Goal: Task Accomplishment & Management: Manage account settings

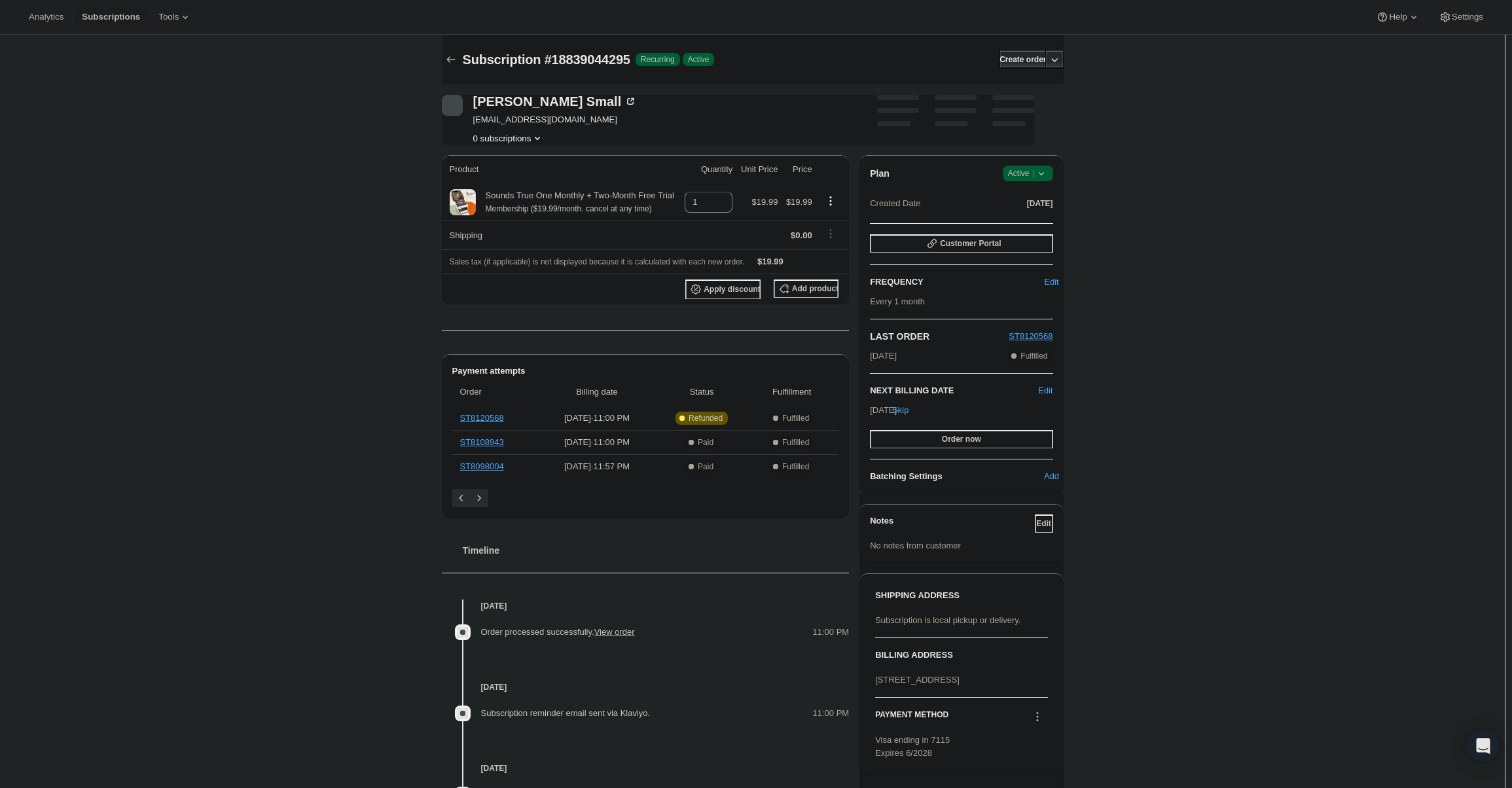
click at [1042, 168] on icon at bounding box center [1041, 173] width 13 height 13
click at [1030, 219] on span "Cancel subscription" at bounding box center [1031, 221] width 74 height 10
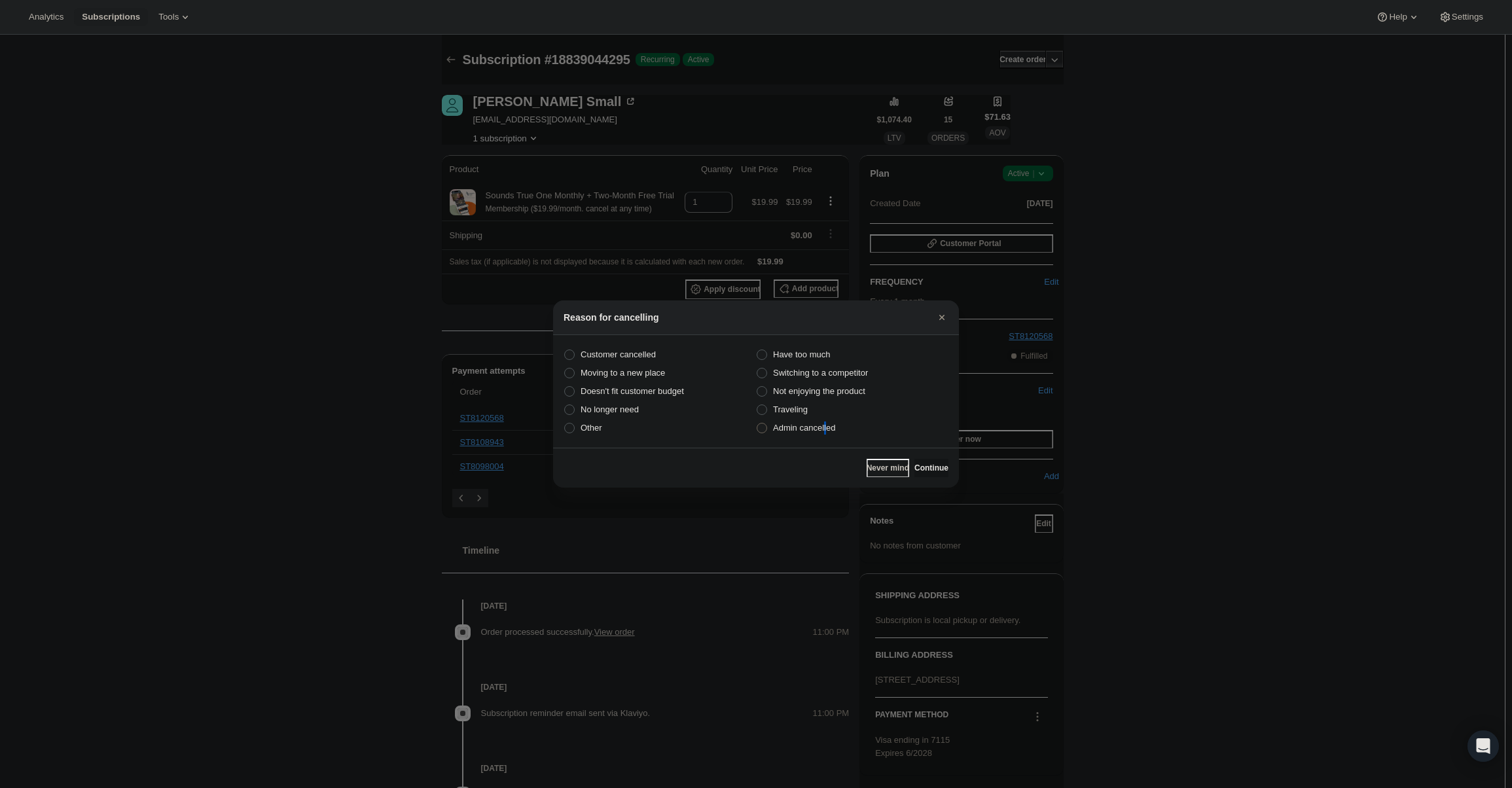
click at [824, 421] on span "Admin cancelled" at bounding box center [804, 428] width 62 height 13
click at [810, 435] on label "Admin cancelled" at bounding box center [852, 428] width 193 height 18
click at [757, 423] on input "Admin cancelled" at bounding box center [756, 423] width 1 height 1
radio input "true"
drag, startPoint x: 935, startPoint y: 471, endPoint x: 931, endPoint y: 464, distance: 8.1
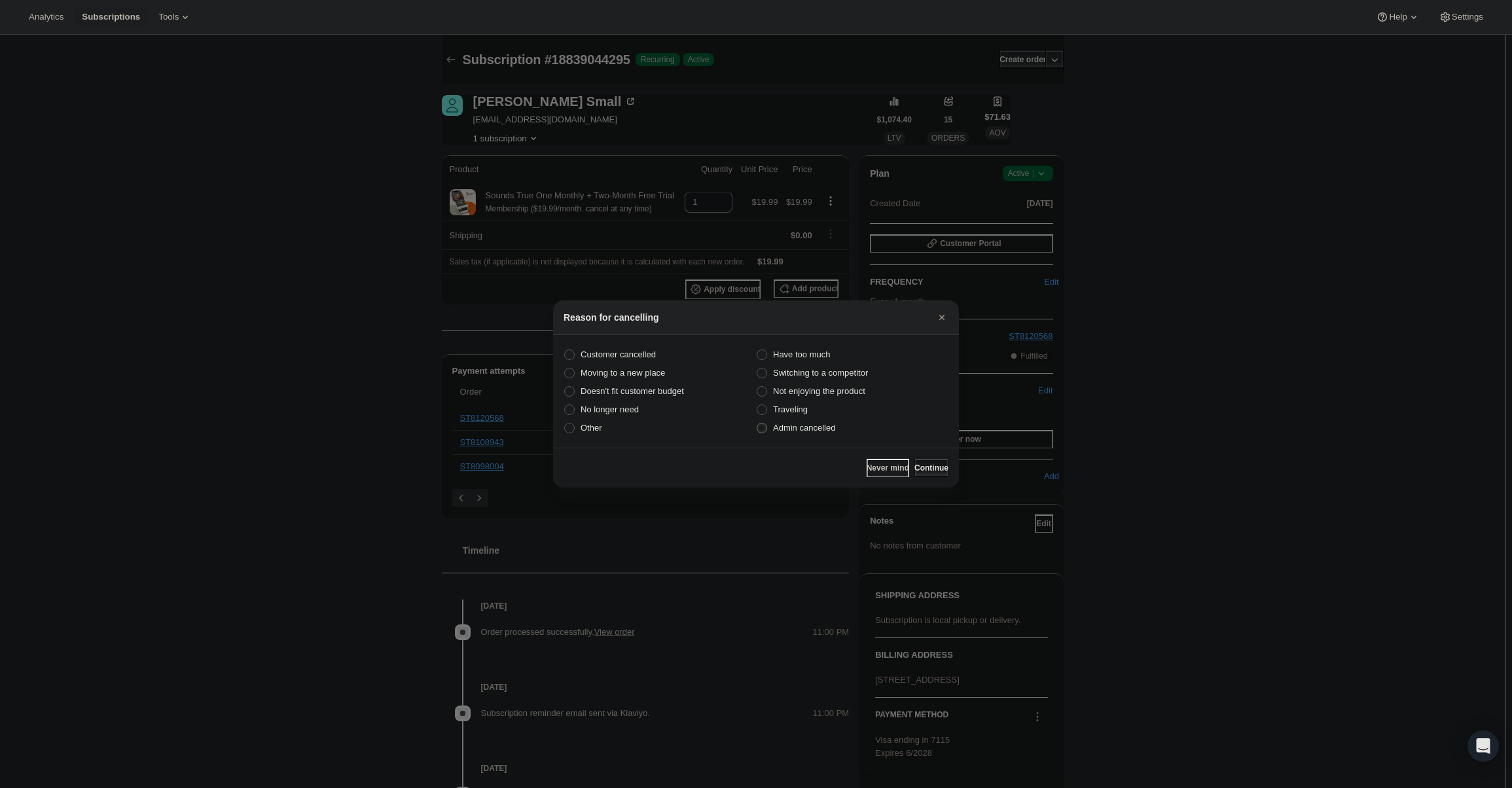
click at [934, 470] on span "Continue" at bounding box center [931, 468] width 34 height 10
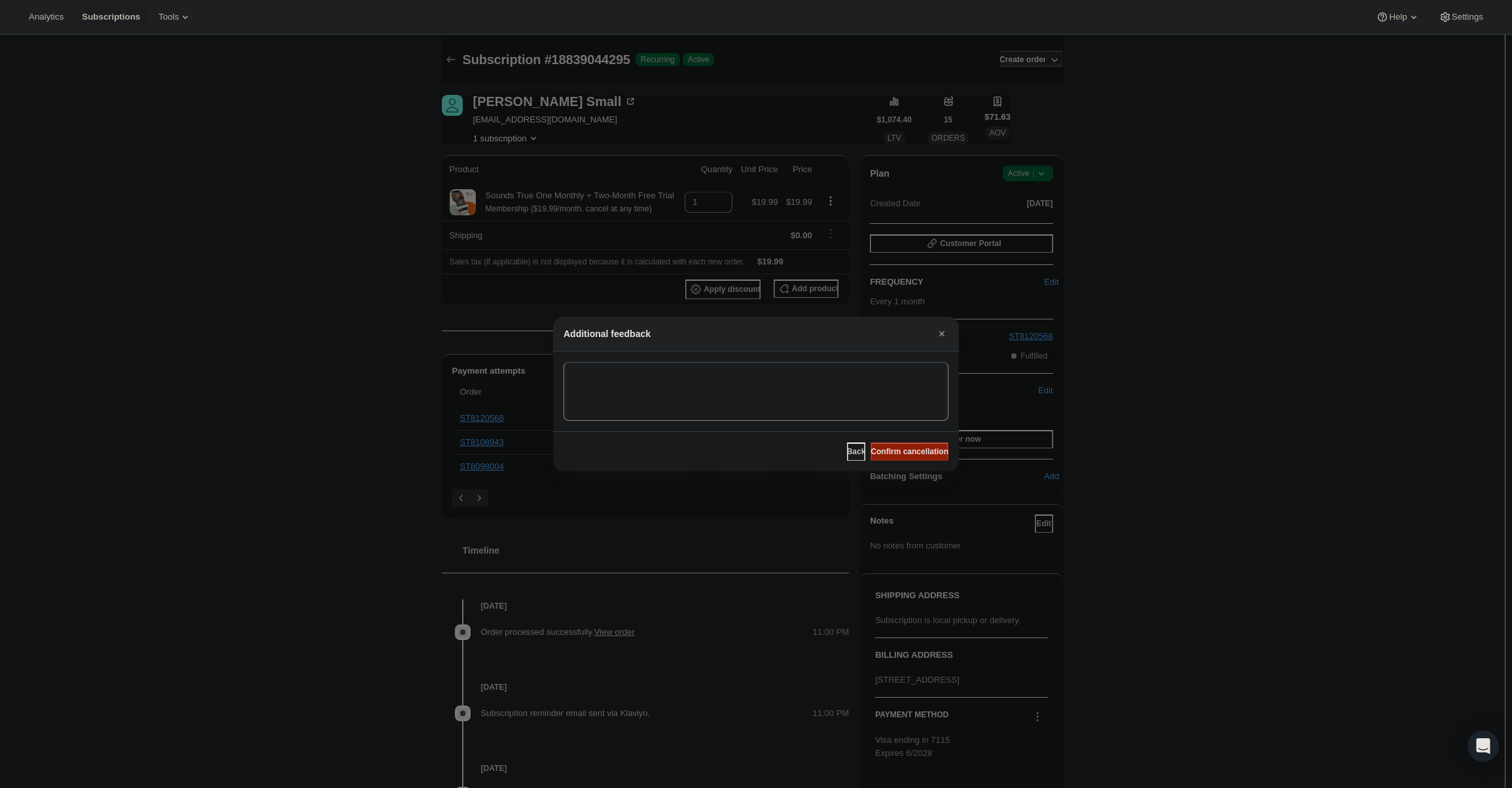
click at [916, 449] on span "Confirm cancellation" at bounding box center [909, 452] width 78 height 10
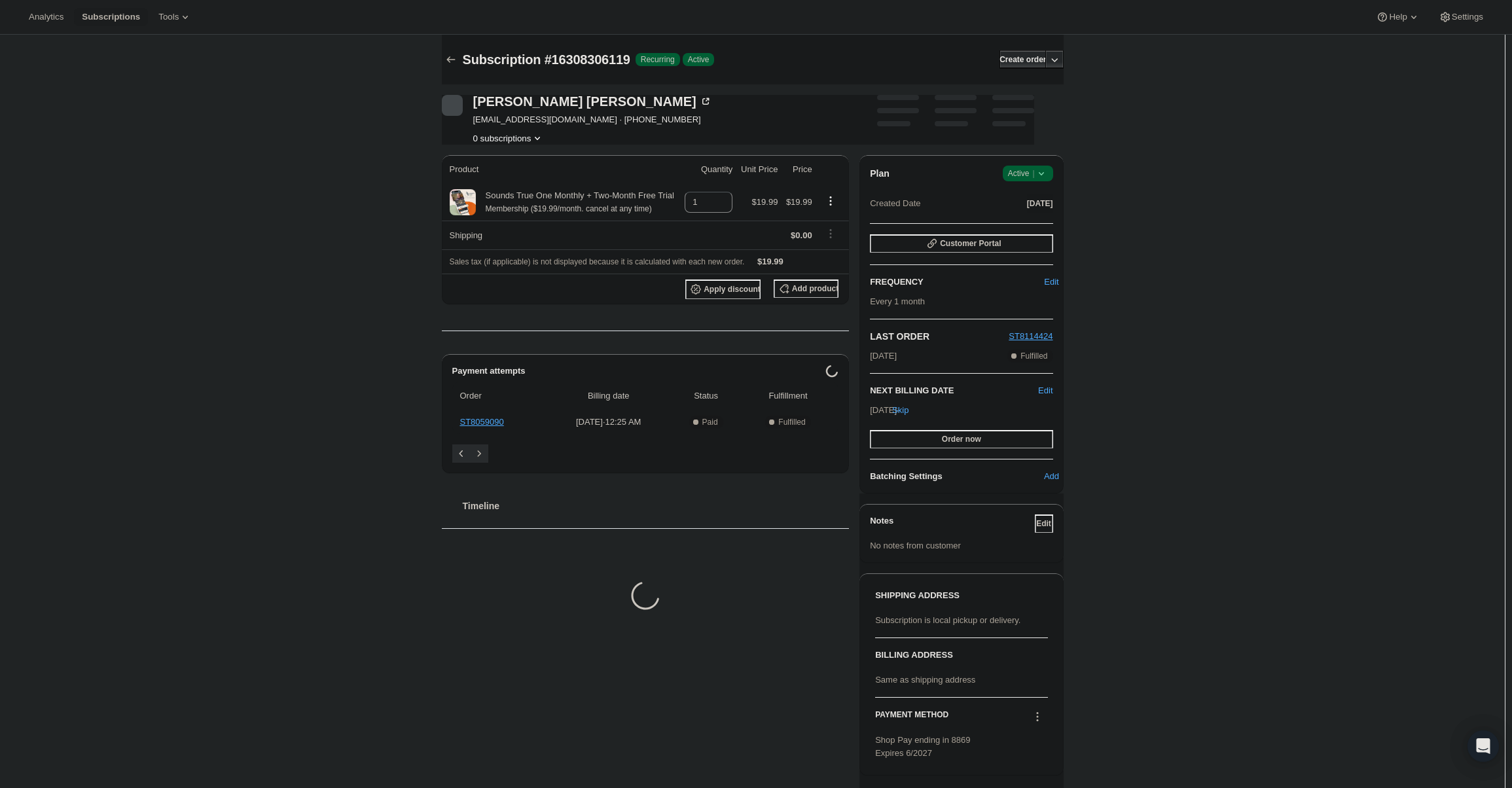
click at [1032, 195] on button "Mar 25, 2025" at bounding box center [1040, 203] width 26 height 18
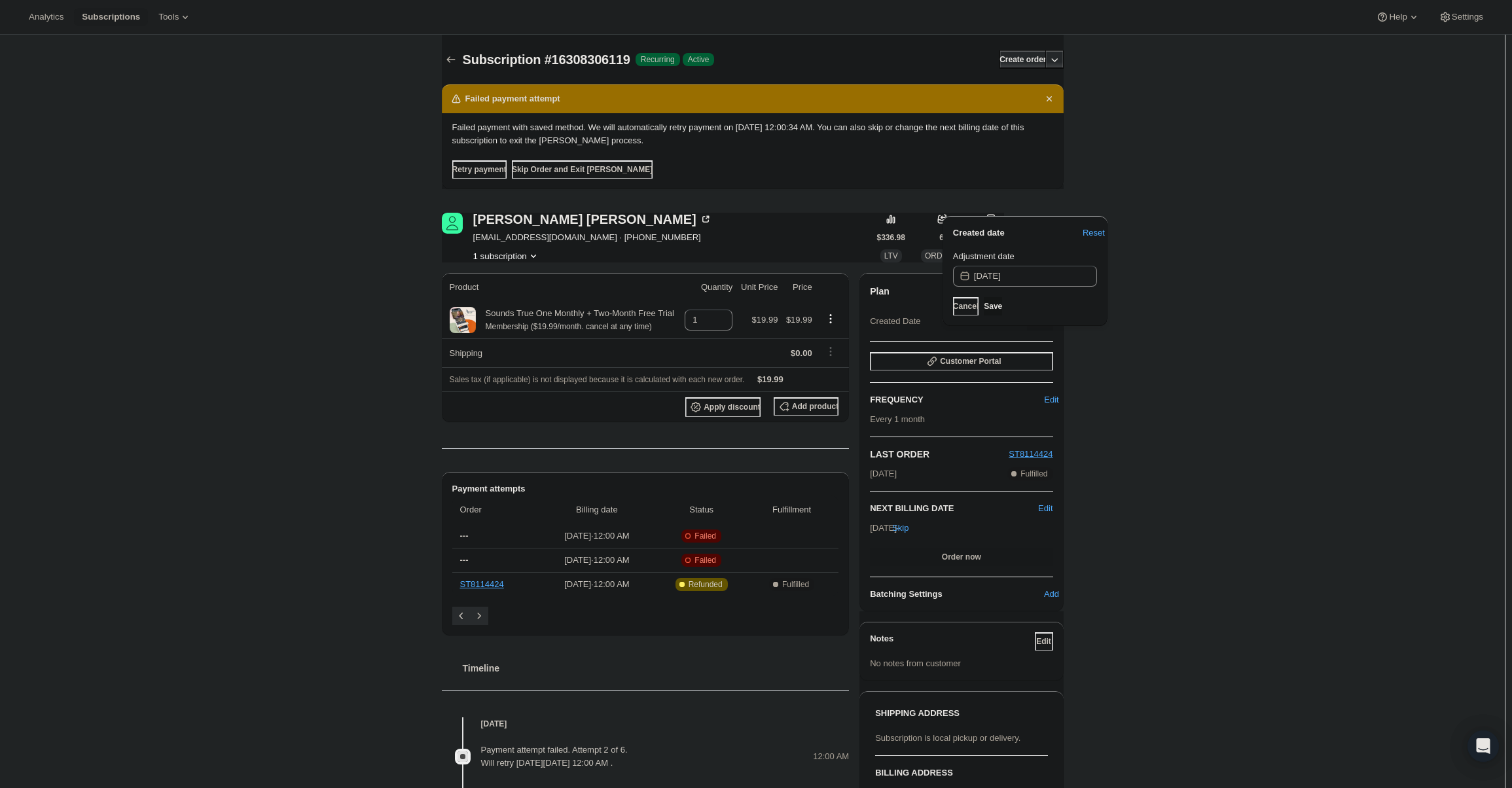
click at [1036, 195] on div "Brett Jones brettjones330@gmail.com · +64210332221 1 subscription $336.98 LTV 6…" at bounding box center [747, 670] width 633 height 956
drag, startPoint x: 1083, startPoint y: 230, endPoint x: 1014, endPoint y: 213, distance: 71.1
click at [1014, 213] on div "Created date Reset Adjustment date 3/25/2025 Cancel Save" at bounding box center [1024, 275] width 175 height 124
click at [960, 303] on button "Cancel" at bounding box center [965, 306] width 25 height 18
click at [1024, 279] on div "Plan Success Active | Created Date Mar 25, 2025 Customer Portal FREQUENCY Edit …" at bounding box center [961, 442] width 203 height 339
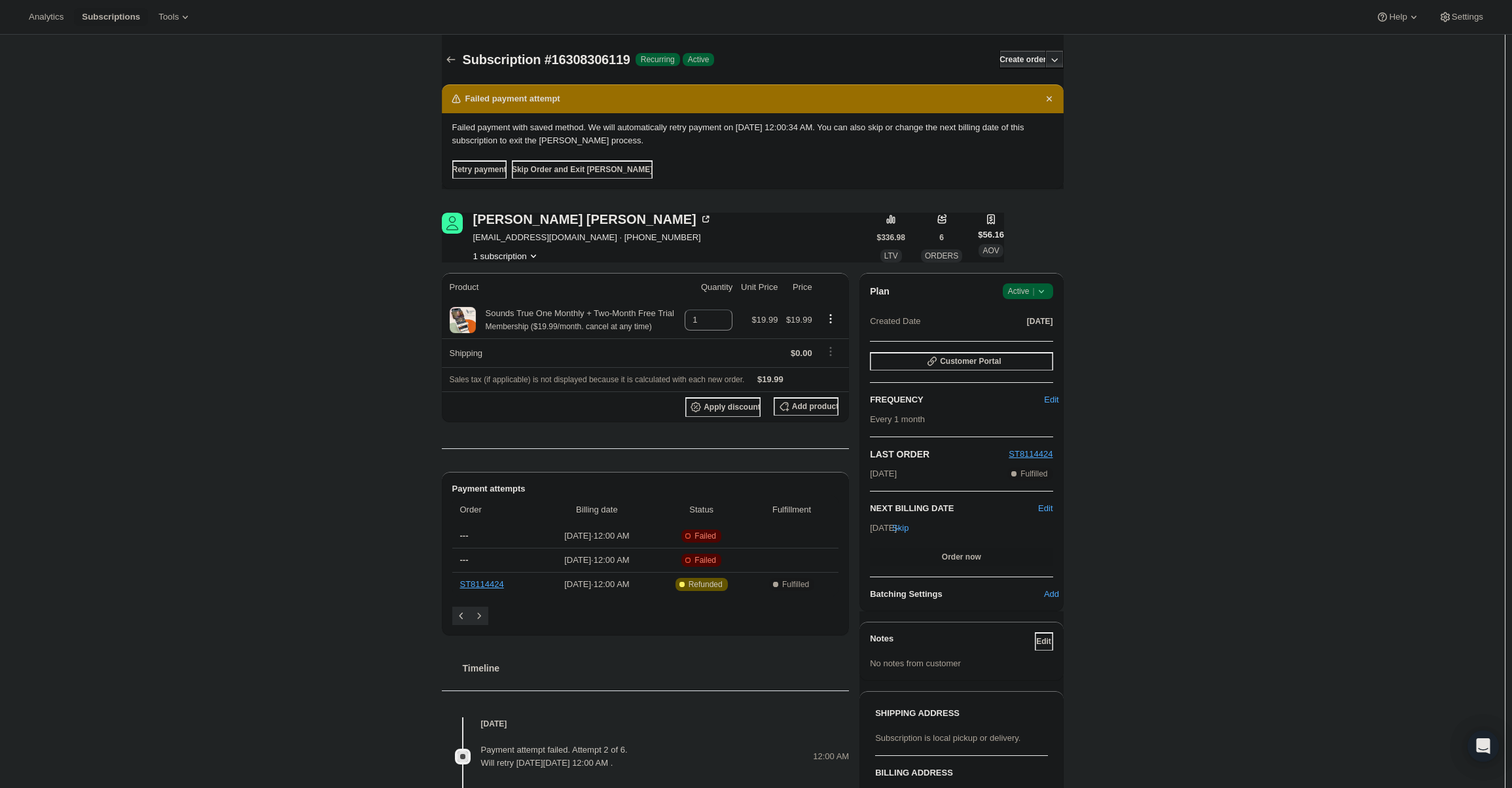
click at [1025, 282] on div "Plan Success Active | Created Date Mar 25, 2025 Customer Portal FREQUENCY Edit …" at bounding box center [961, 442] width 203 height 339
click at [1024, 291] on span "Active |" at bounding box center [1028, 291] width 40 height 13
click at [1024, 332] on button "Cancel subscription" at bounding box center [1032, 339] width 82 height 21
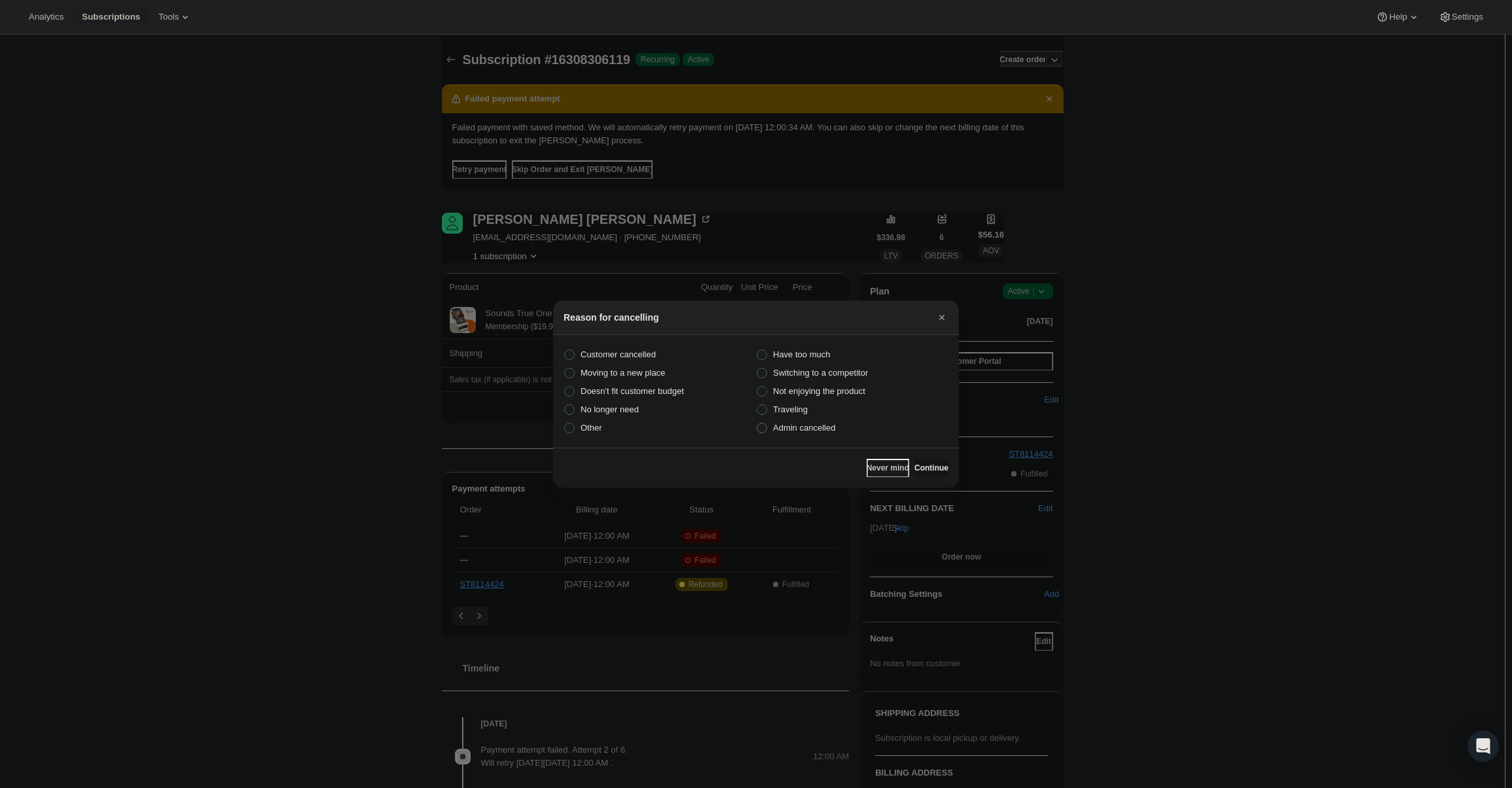
click at [797, 424] on span "Admin cancelled" at bounding box center [804, 428] width 62 height 10
click at [757, 423] on input "Admin cancelled" at bounding box center [756, 423] width 1 height 1
radio input "true"
click at [920, 469] on span "Continue" at bounding box center [931, 468] width 34 height 10
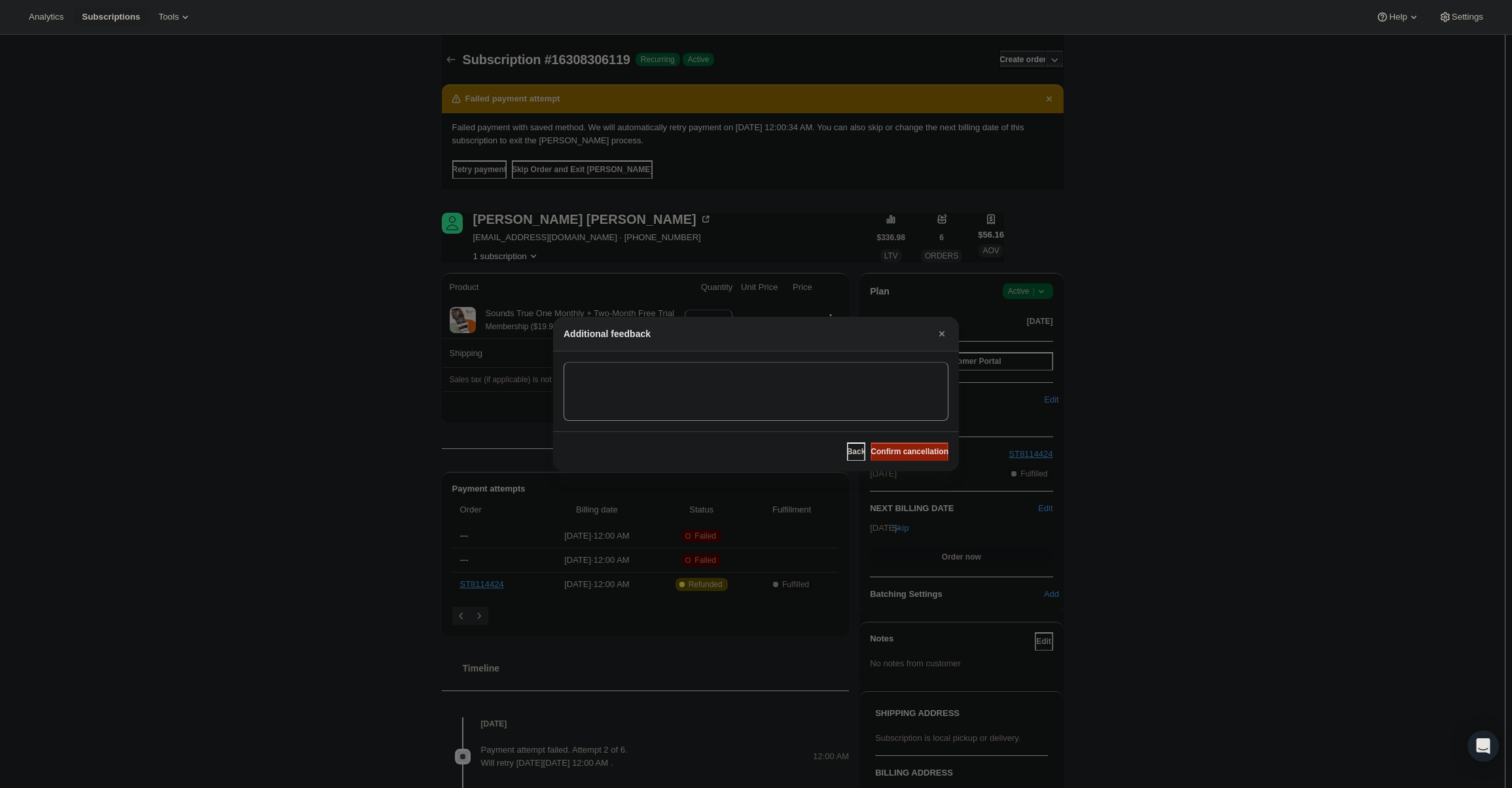
click at [913, 447] on span "Confirm cancellation" at bounding box center [909, 452] width 78 height 10
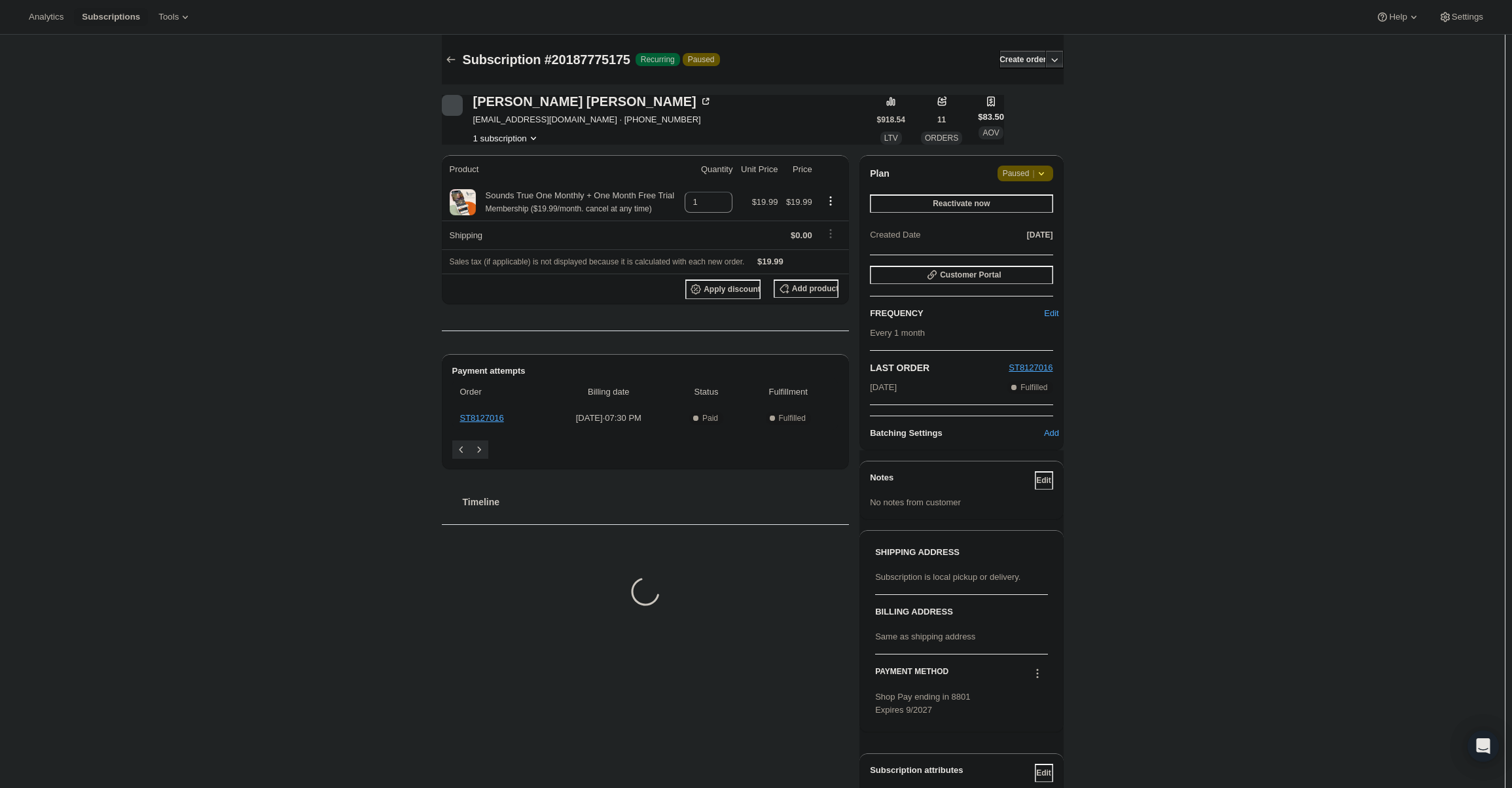
click at [1034, 190] on div "Plan Attention Paused | Reactivate now Created Date [DATE]" at bounding box center [961, 205] width 182 height 79
click at [1030, 175] on span "Paused |" at bounding box center [1025, 173] width 45 height 13
click at [1023, 209] on button "Cancel subscription" at bounding box center [1030, 199] width 82 height 21
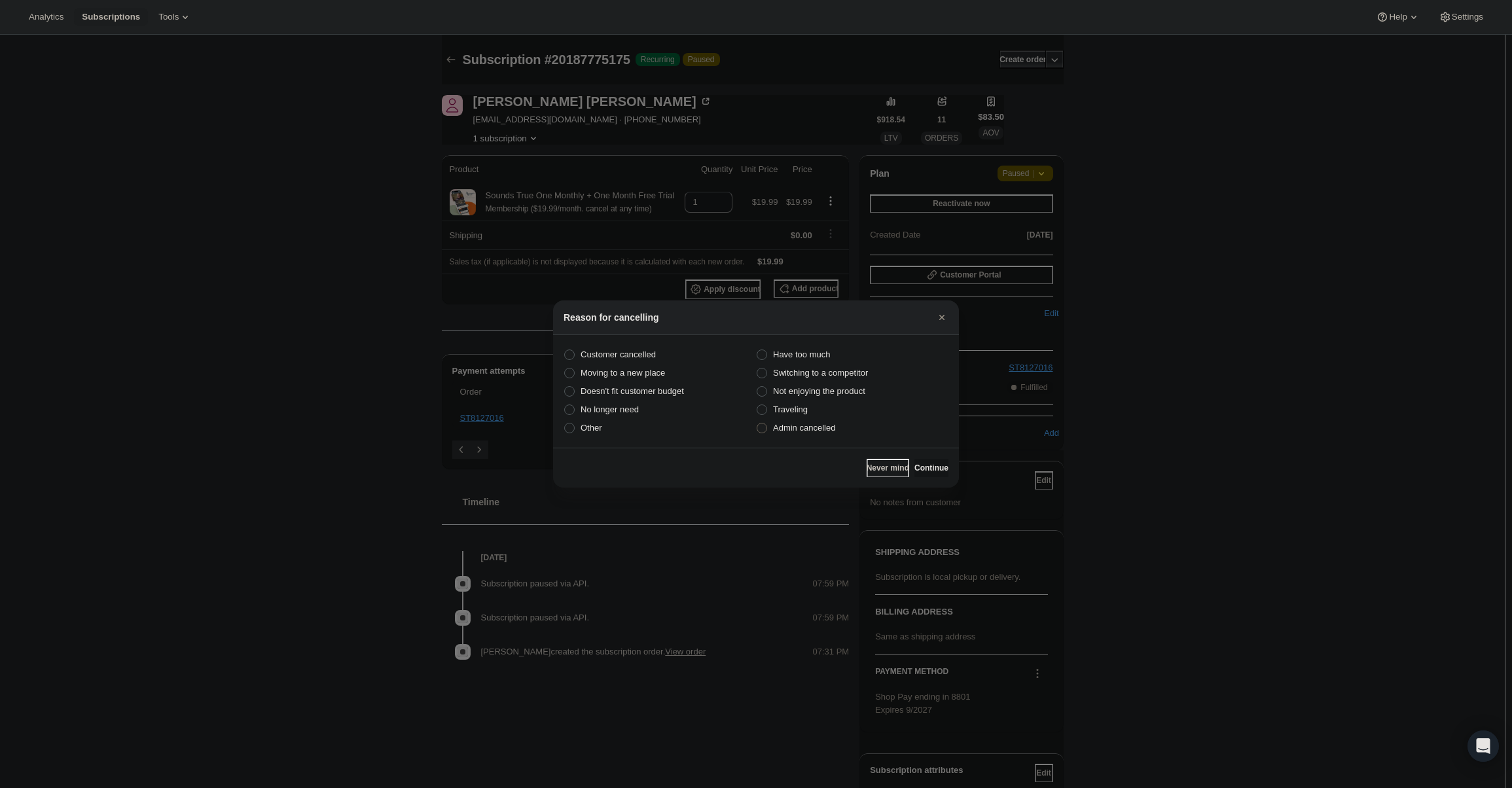
click at [808, 428] on span "Admin cancelled" at bounding box center [804, 428] width 62 height 10
click at [757, 423] on input "Admin cancelled" at bounding box center [756, 423] width 1 height 1
radio input "true"
drag, startPoint x: 945, startPoint y: 470, endPoint x: 933, endPoint y: 463, distance: 13.9
click at [943, 469] on button "Continue" at bounding box center [931, 468] width 34 height 18
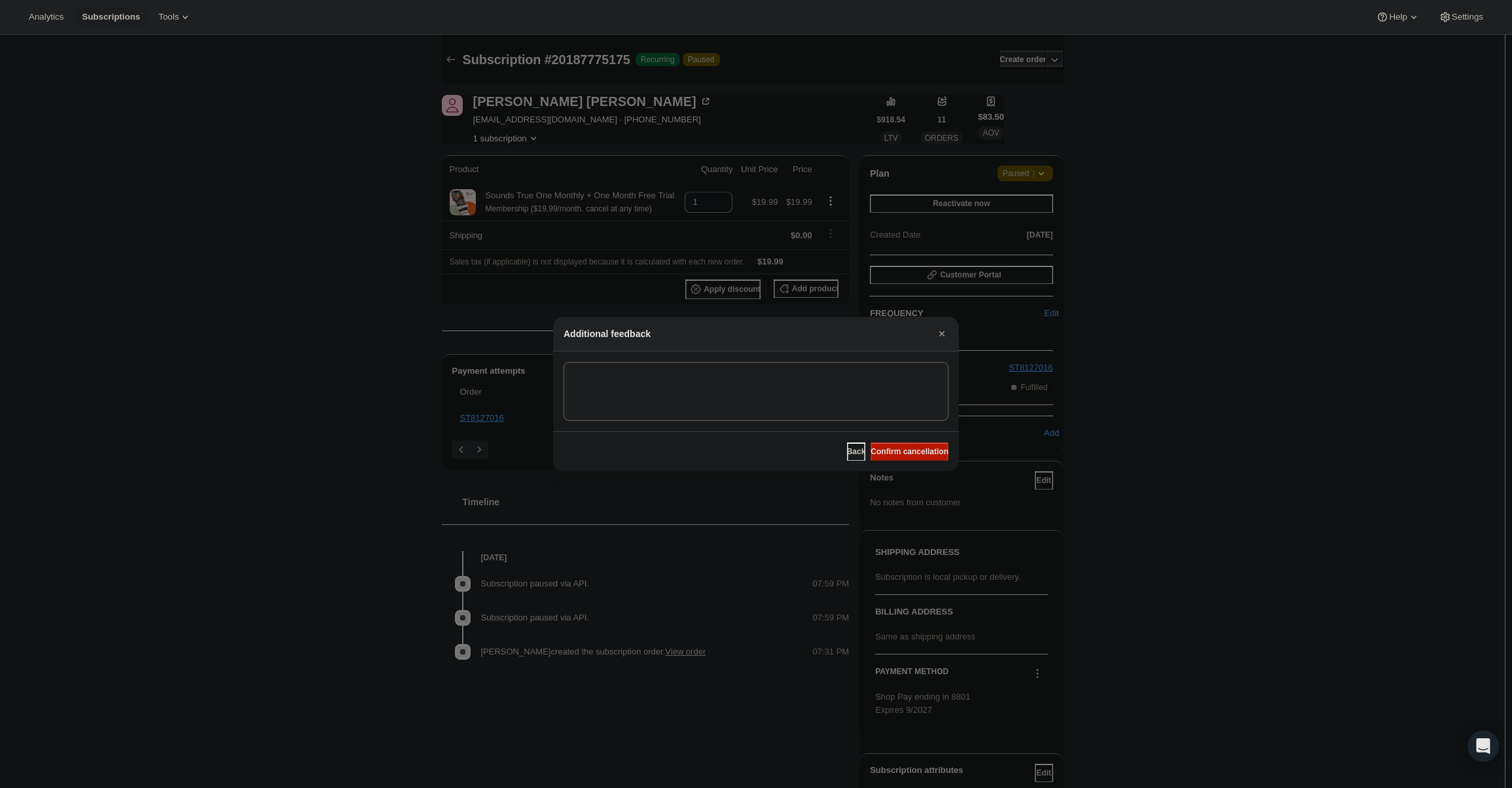
drag, startPoint x: 927, startPoint y: 452, endPoint x: 917, endPoint y: 455, distance: 10.4
click at [927, 452] on span "Confirm cancellation" at bounding box center [909, 452] width 78 height 10
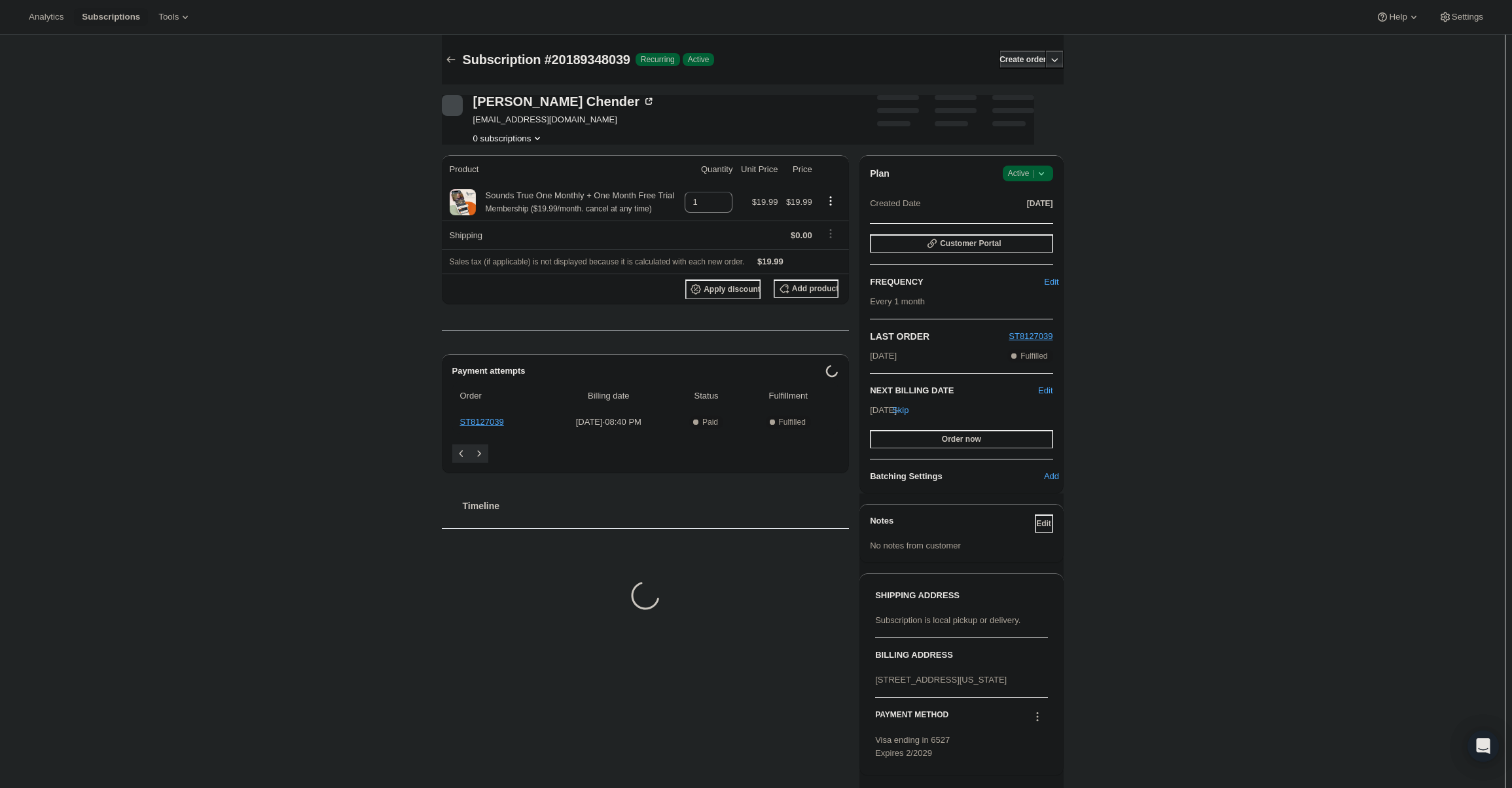
click at [1037, 169] on icon at bounding box center [1041, 173] width 13 height 13
click at [1042, 217] on span "Cancel subscription" at bounding box center [1031, 221] width 74 height 10
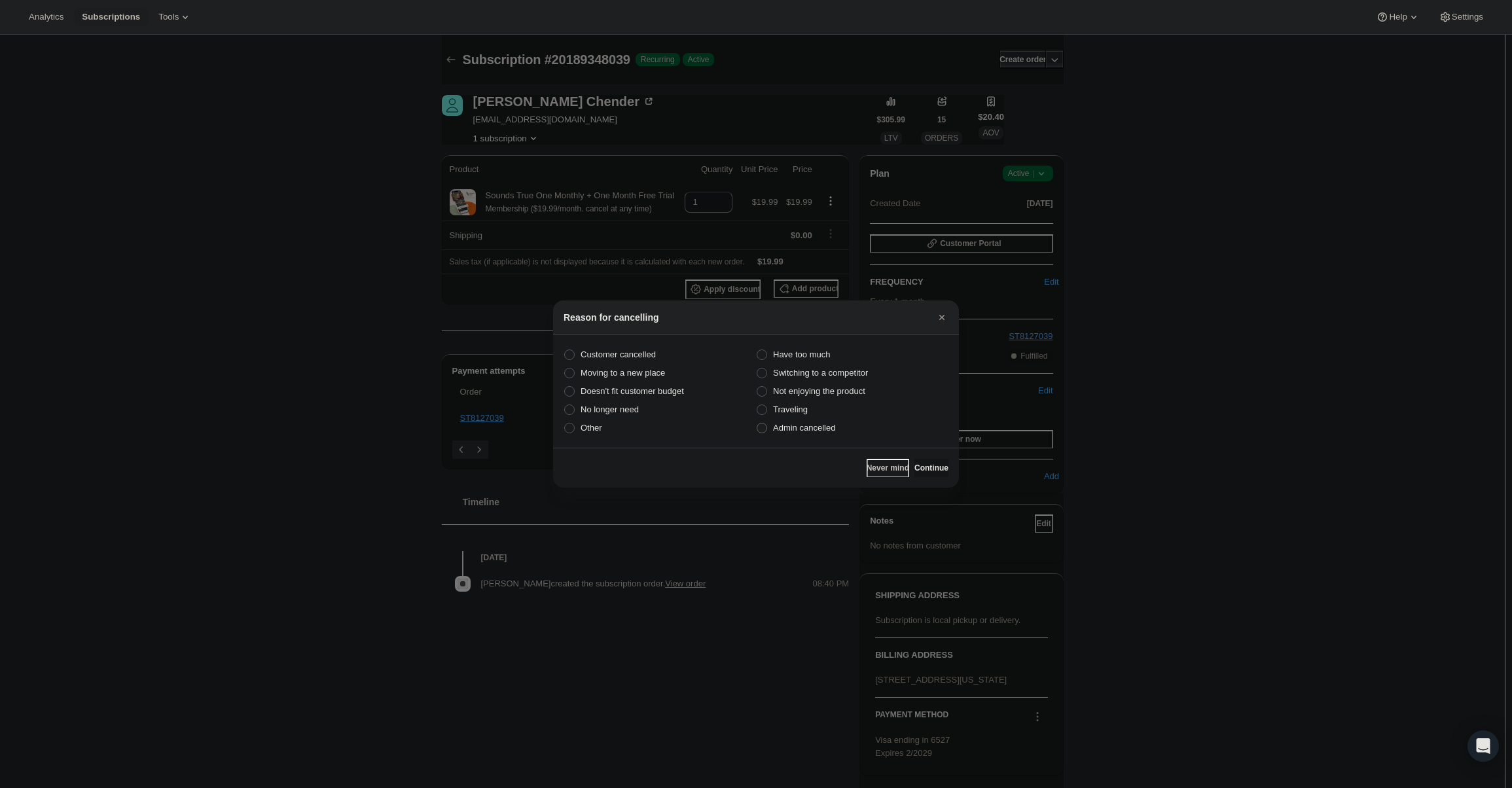
drag, startPoint x: 832, startPoint y: 442, endPoint x: 827, endPoint y: 433, distance: 10.3
click at [829, 435] on section "Customer cancelled Have too much Moving to a new place Switching to a competito…" at bounding box center [756, 391] width 406 height 113
drag, startPoint x: 827, startPoint y: 433, endPoint x: 888, endPoint y: 459, distance: 66.3
click at [828, 434] on span "Admin cancelled" at bounding box center [804, 428] width 62 height 13
click at [831, 432] on span "Admin cancelled" at bounding box center [804, 428] width 62 height 10
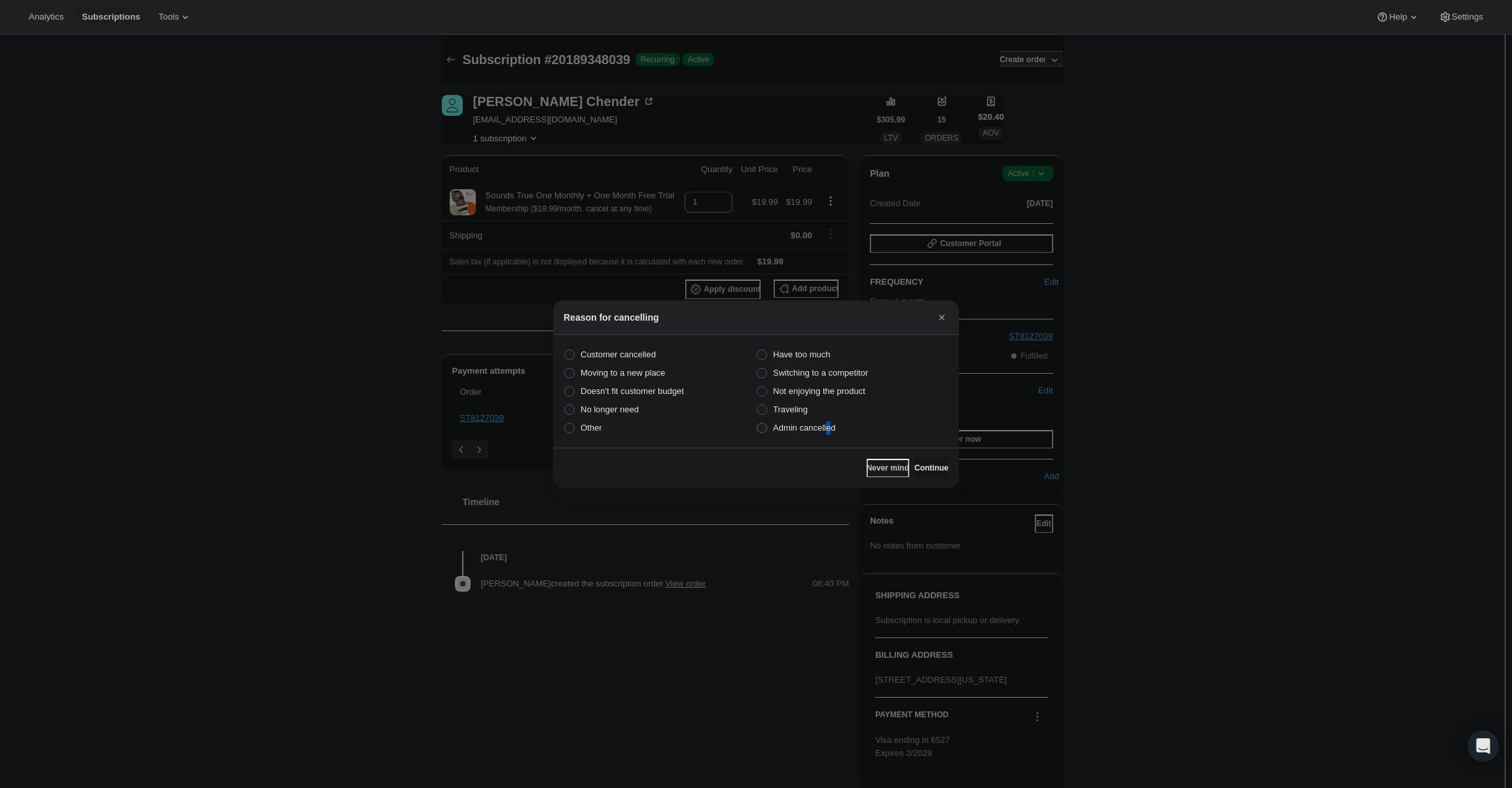
click at [757, 423] on input "Admin cancelled" at bounding box center [756, 423] width 1 height 1
radio input "true"
click at [943, 467] on button "Continue" at bounding box center [931, 468] width 34 height 18
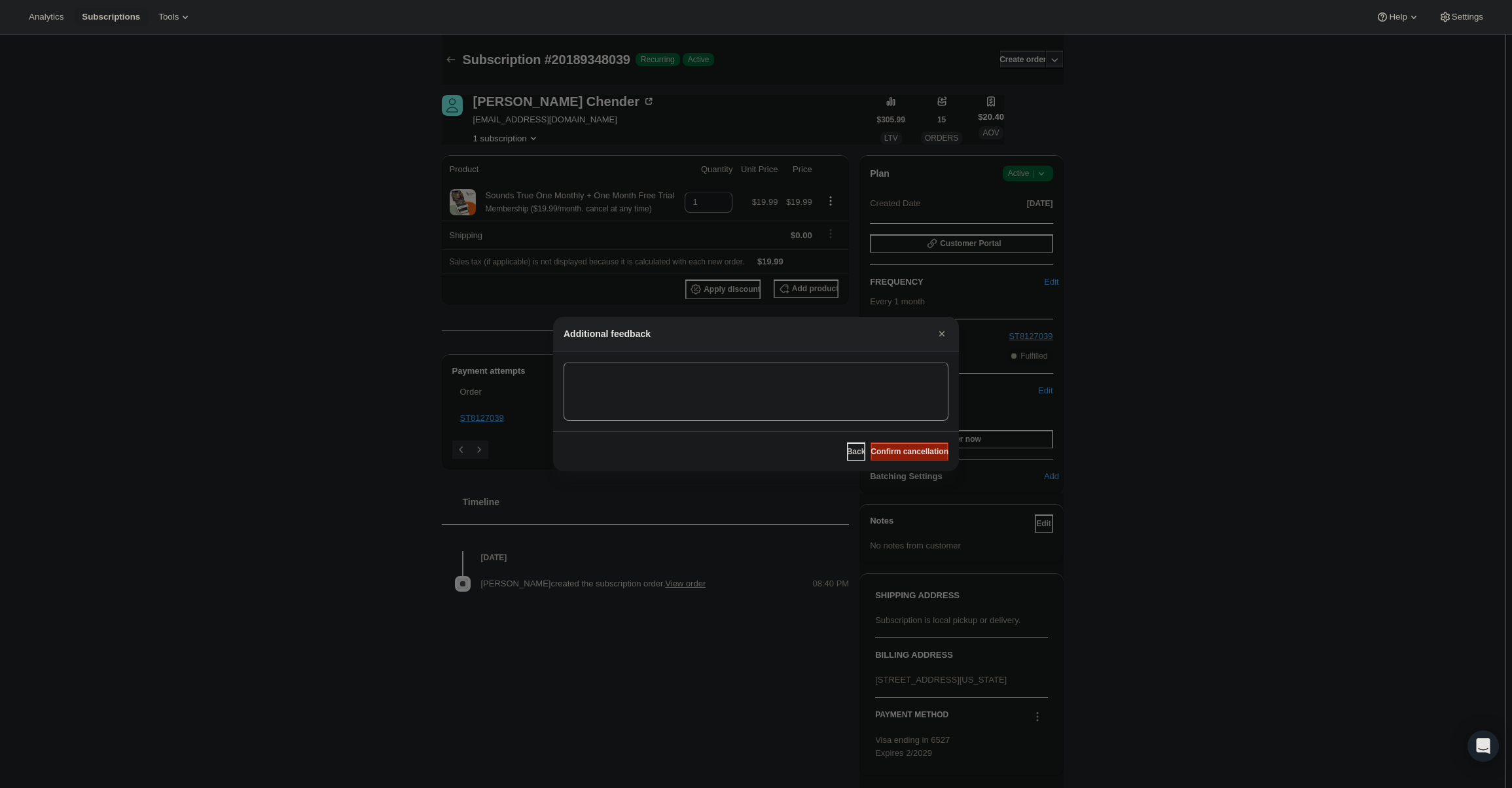
click at [923, 455] on span "Confirm cancellation" at bounding box center [909, 452] width 78 height 10
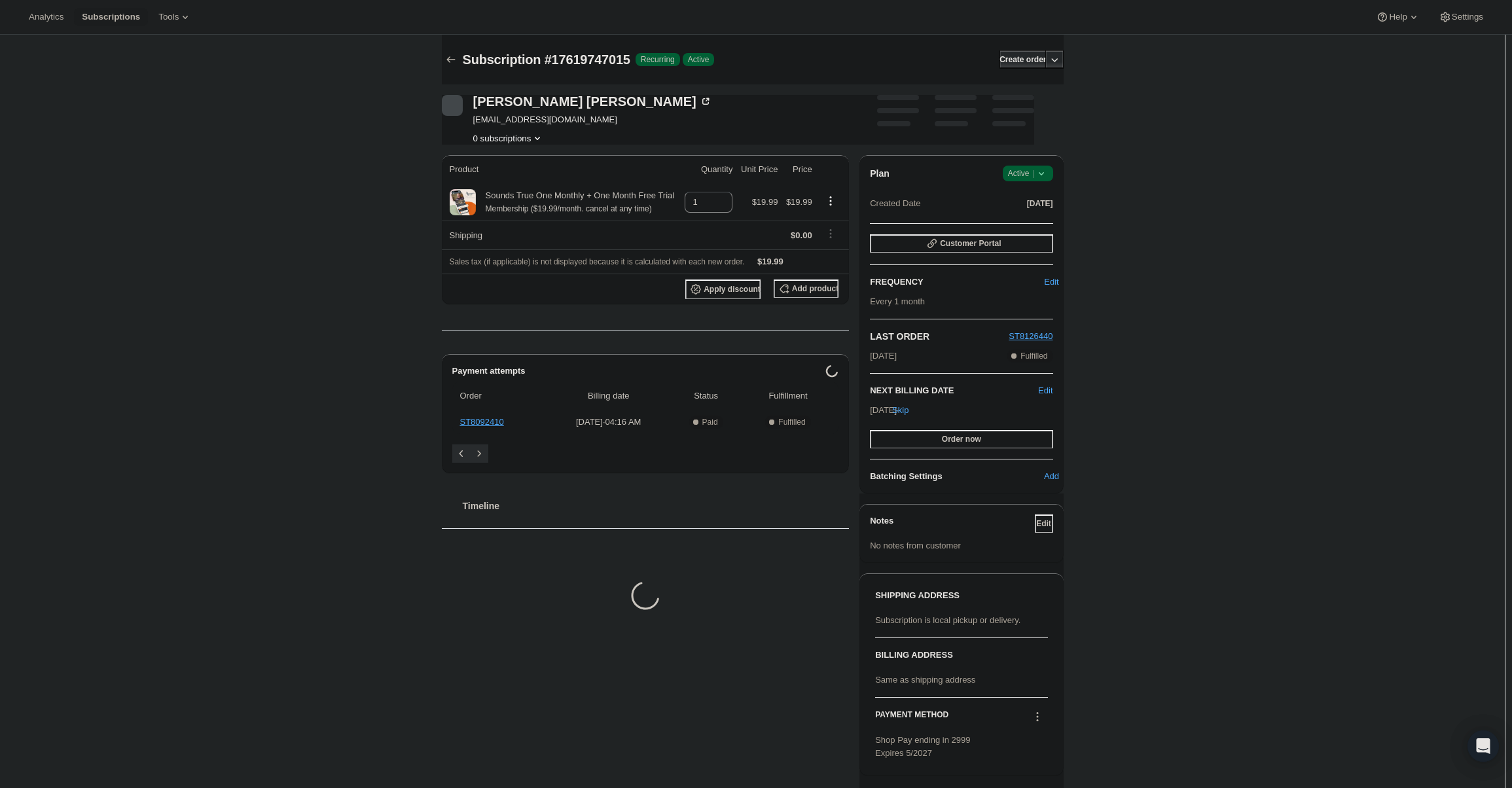
click at [1035, 168] on span "Active |" at bounding box center [1028, 173] width 40 height 13
click at [1037, 216] on span "Cancel subscription" at bounding box center [1031, 221] width 74 height 10
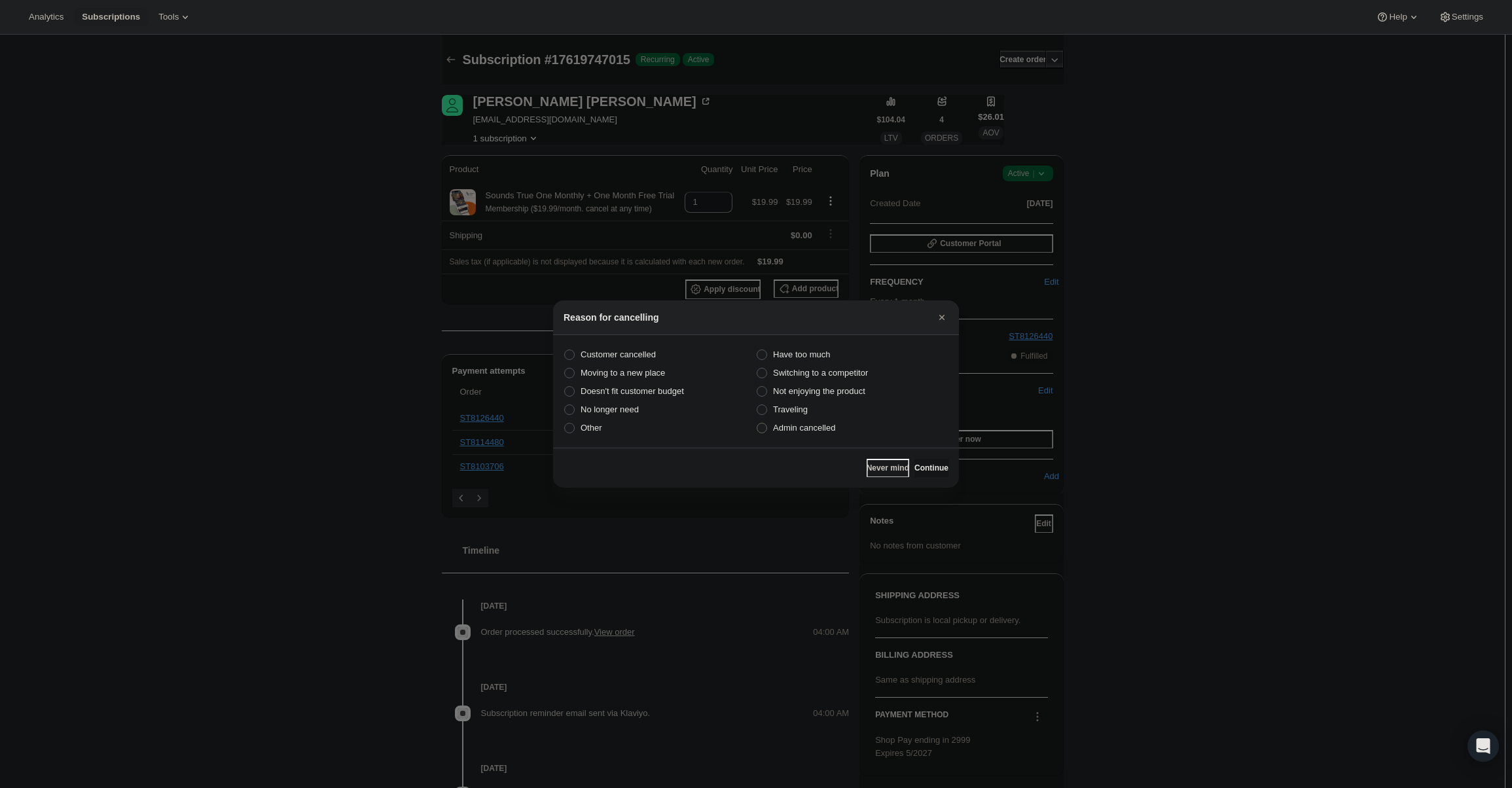
click at [818, 428] on span "Admin cancelled" at bounding box center [804, 428] width 62 height 10
click at [757, 423] on input "Admin cancelled" at bounding box center [756, 423] width 1 height 1
radio input "true"
click at [916, 465] on span "Continue" at bounding box center [931, 468] width 34 height 10
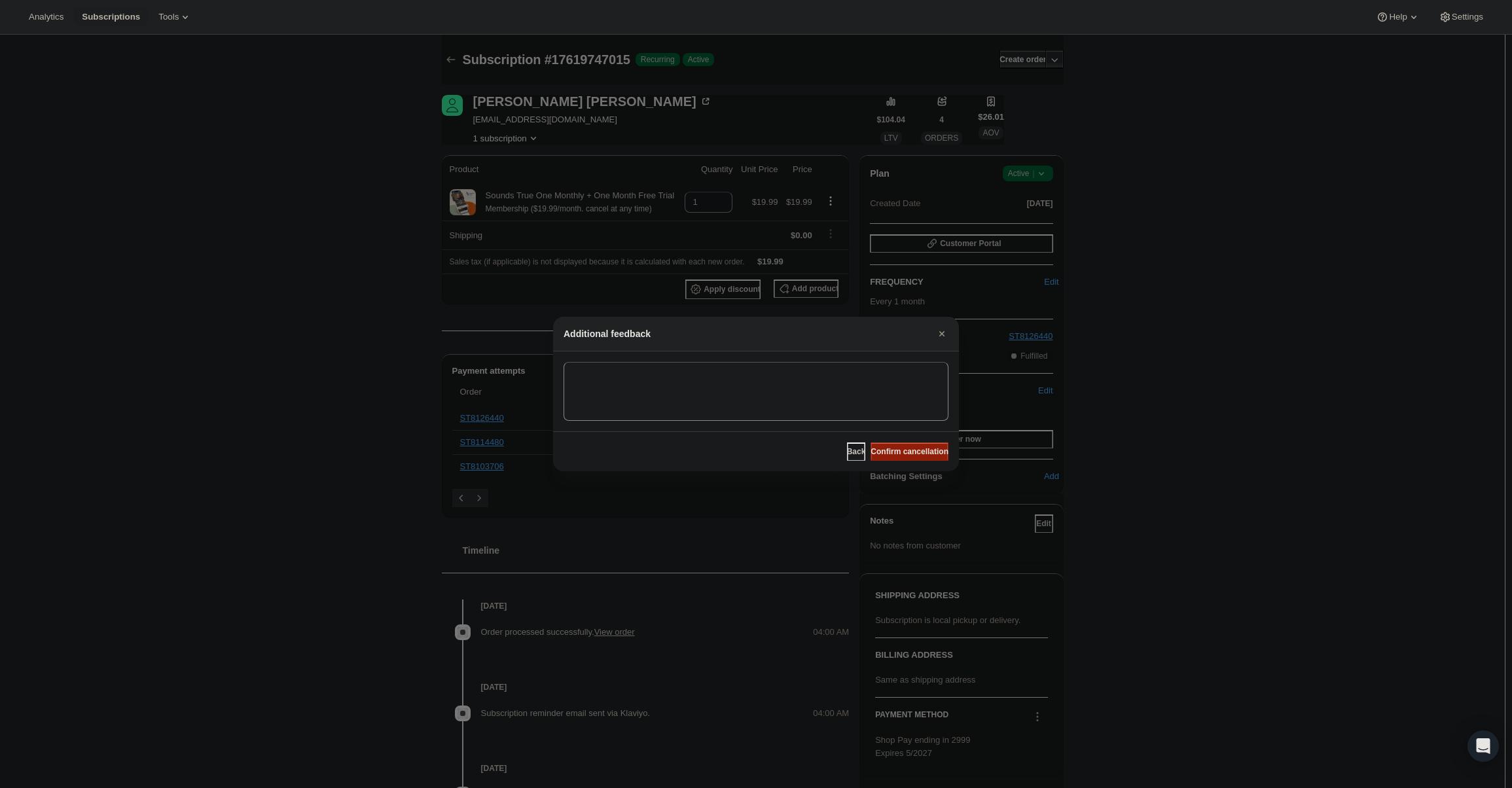
drag, startPoint x: 916, startPoint y: 459, endPoint x: 908, endPoint y: 447, distance: 14.4
click at [916, 459] on button "Confirm cancellation" at bounding box center [909, 451] width 78 height 18
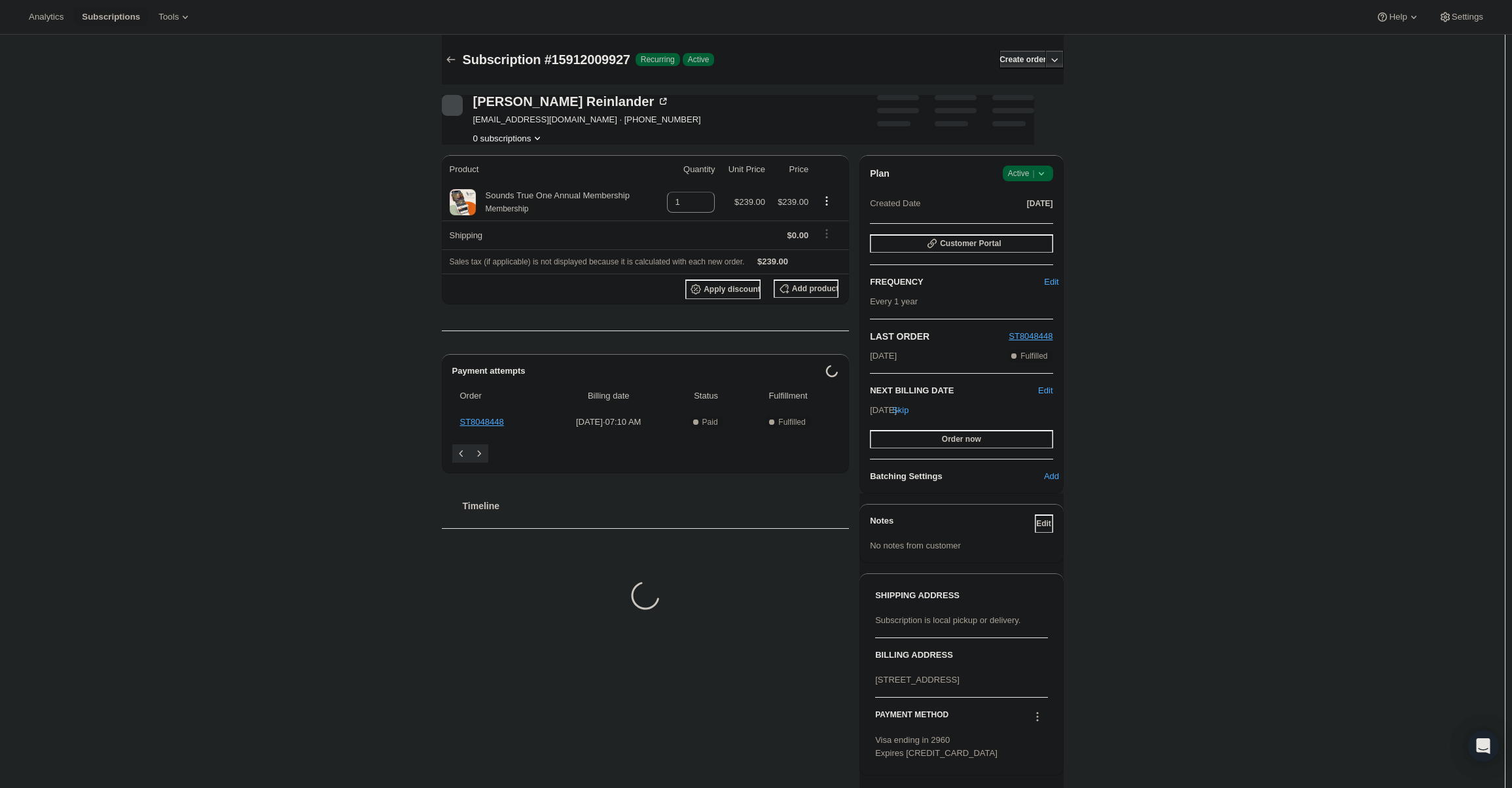
click at [1022, 184] on div "Plan Success Active | Created Date [DATE]" at bounding box center [961, 189] width 182 height 47
click at [1023, 181] on span "Success Active |" at bounding box center [1028, 174] width 51 height 16
click at [1025, 226] on span "Cancel subscription" at bounding box center [1031, 221] width 74 height 10
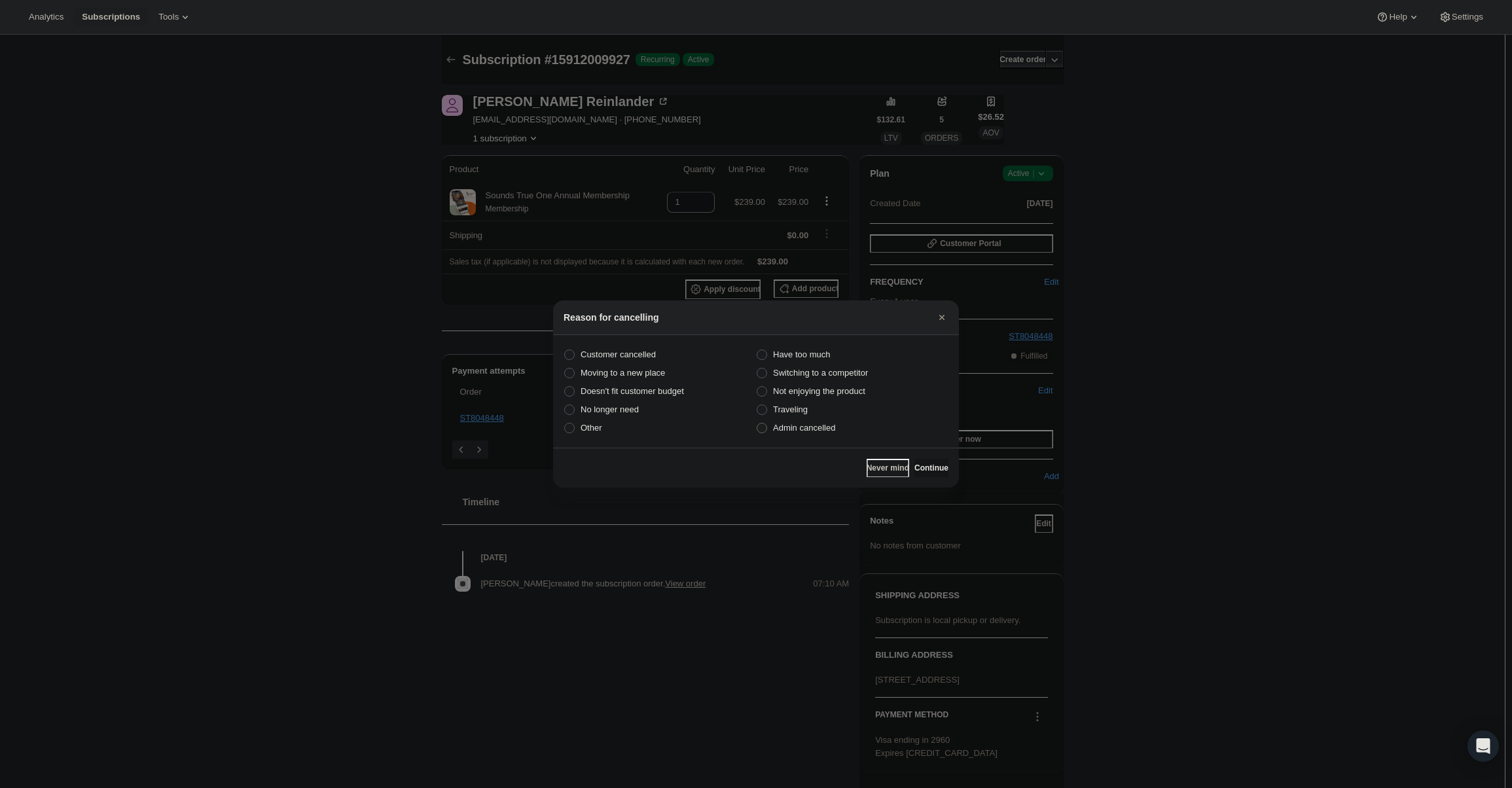
click at [819, 432] on span "Admin cancelled" at bounding box center [804, 428] width 62 height 10
click at [757, 423] on input "Admin cancelled" at bounding box center [756, 423] width 1 height 1
radio input "true"
click at [935, 463] on button "Continue" at bounding box center [931, 468] width 34 height 18
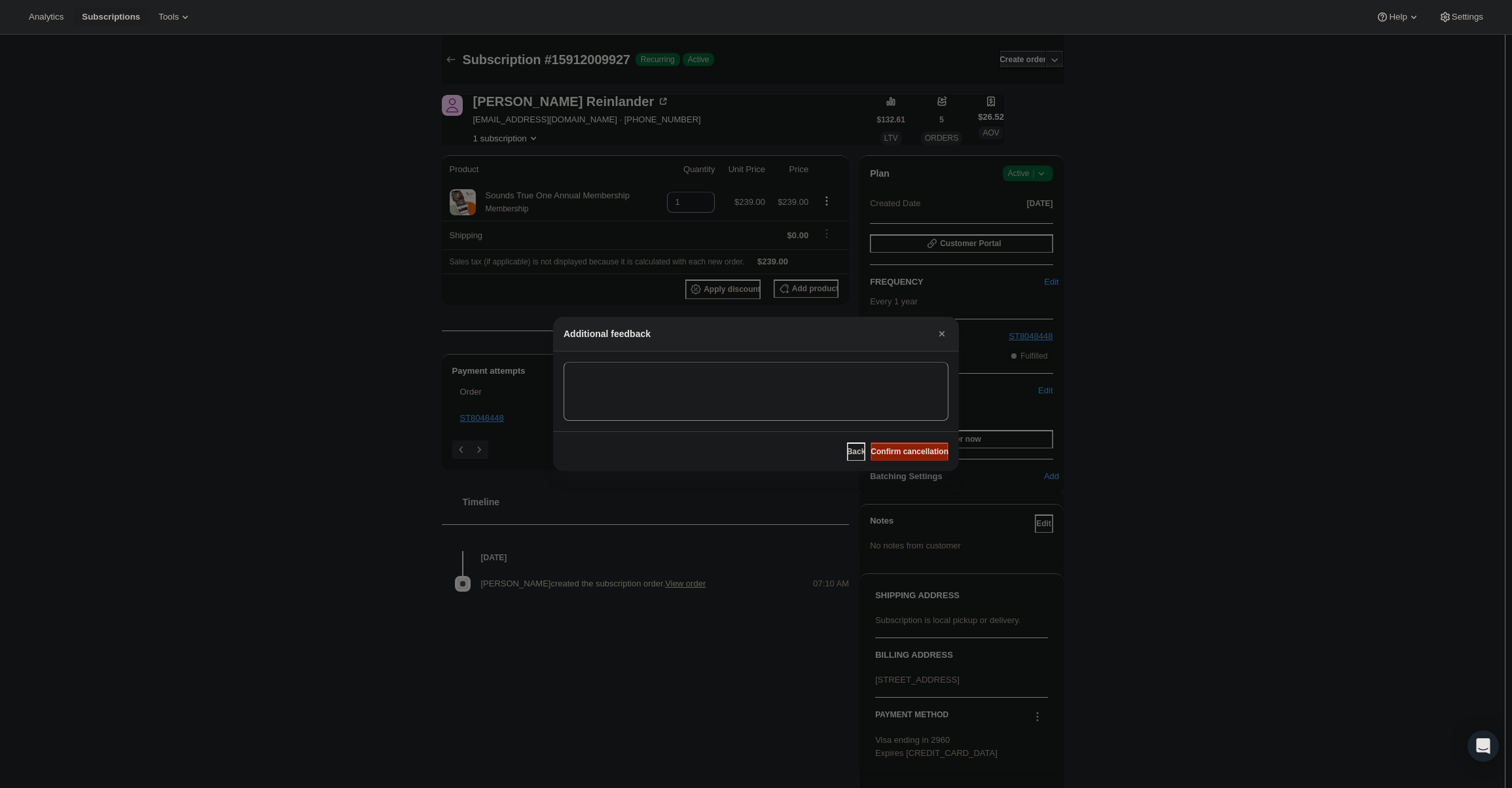
click at [927, 446] on button "Confirm cancellation" at bounding box center [909, 451] width 78 height 18
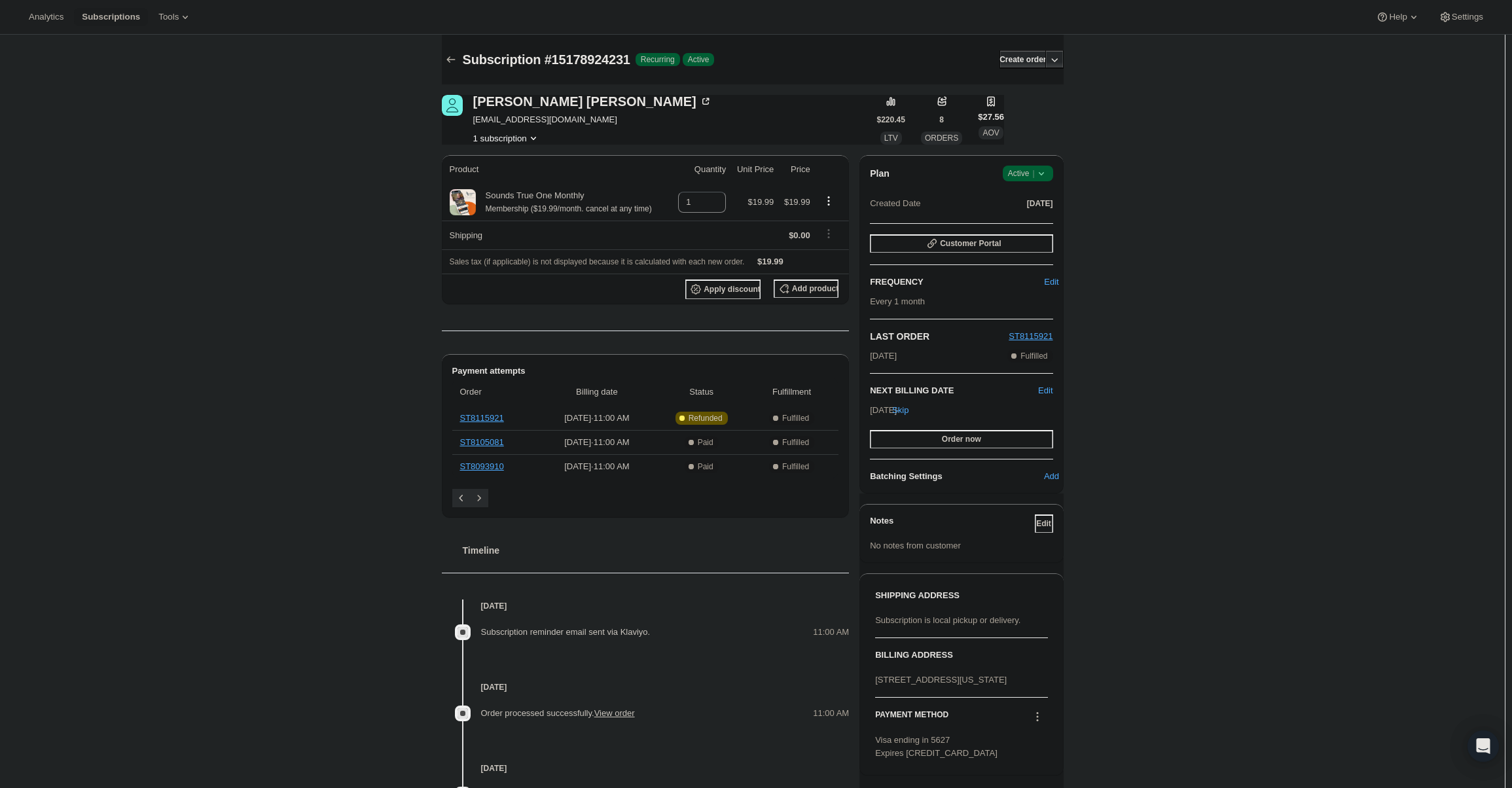
click at [1035, 169] on span "Active |" at bounding box center [1028, 173] width 40 height 13
click at [1031, 219] on span "Cancel subscription" at bounding box center [1031, 221] width 74 height 10
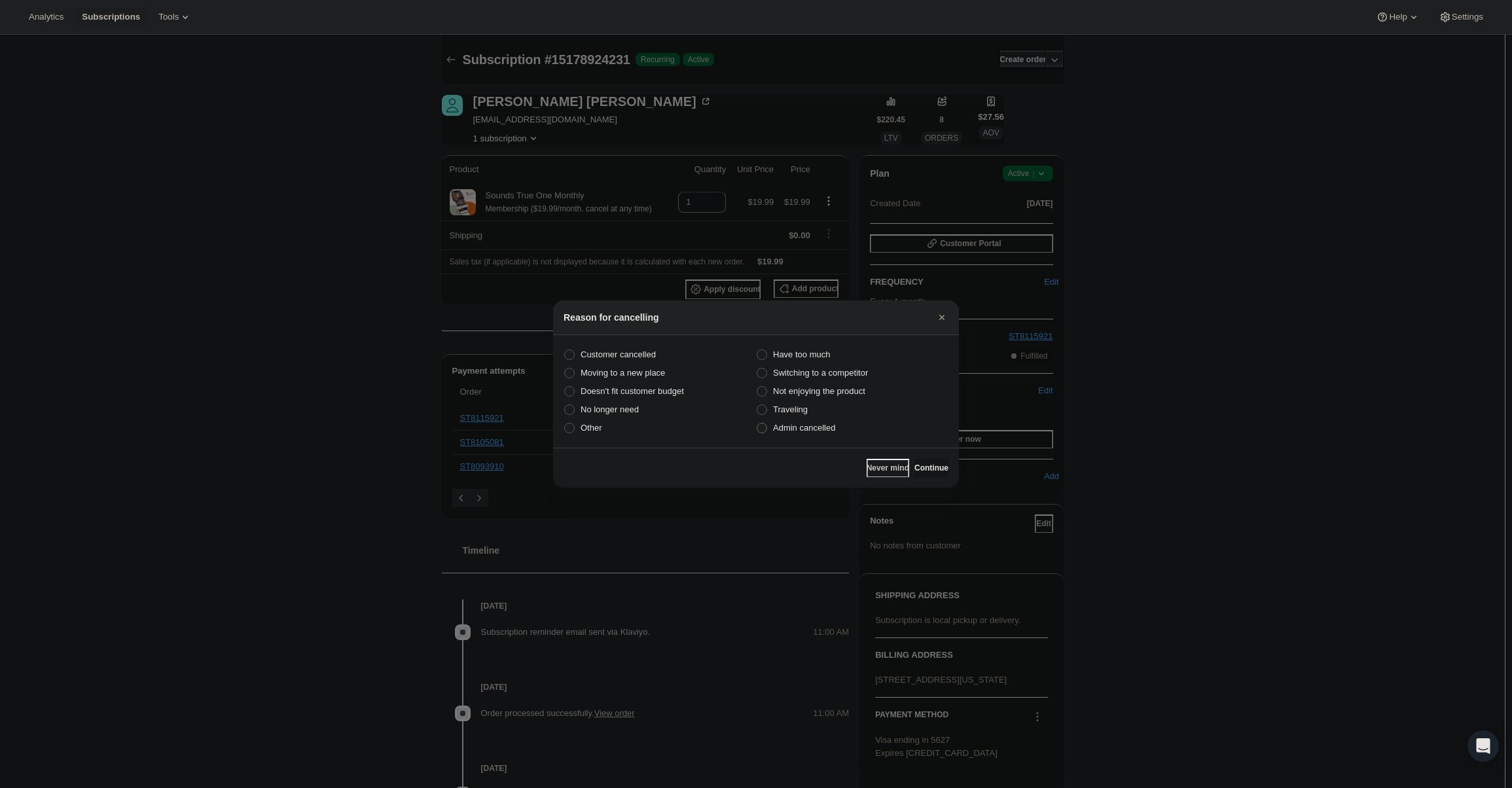
click at [840, 430] on label "Admin cancelled" at bounding box center [852, 428] width 193 height 18
click at [757, 423] on input "Admin cancelled" at bounding box center [756, 423] width 1 height 1
radio input "true"
click at [913, 458] on div "Never mind Continue" at bounding box center [756, 468] width 406 height 40
click at [914, 469] on span "Continue" at bounding box center [931, 468] width 34 height 10
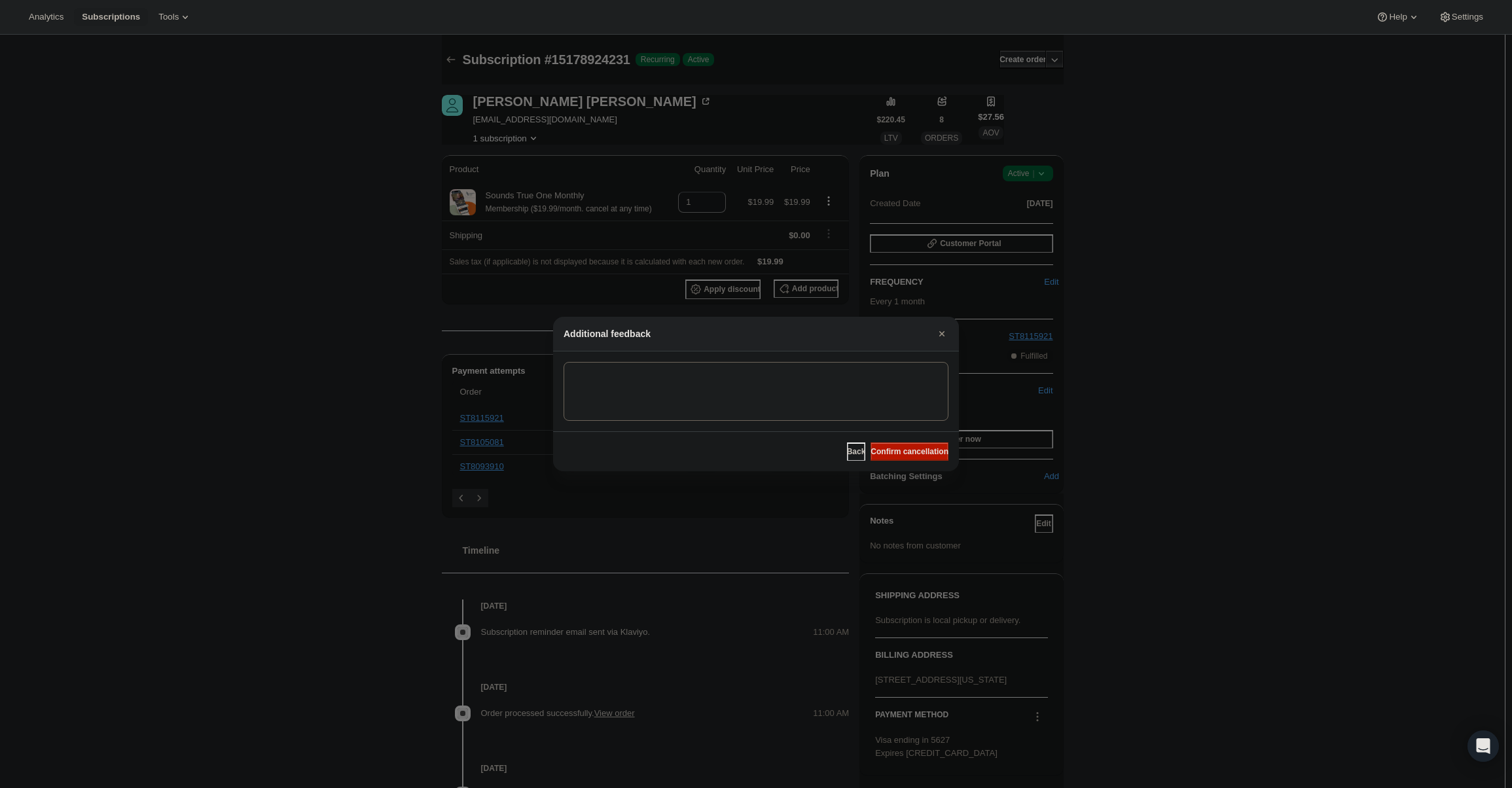
drag, startPoint x: 907, startPoint y: 455, endPoint x: 889, endPoint y: 434, distance: 27.7
click at [907, 455] on span "Confirm cancellation" at bounding box center [909, 452] width 78 height 10
